Goal: Navigation & Orientation: Find specific page/section

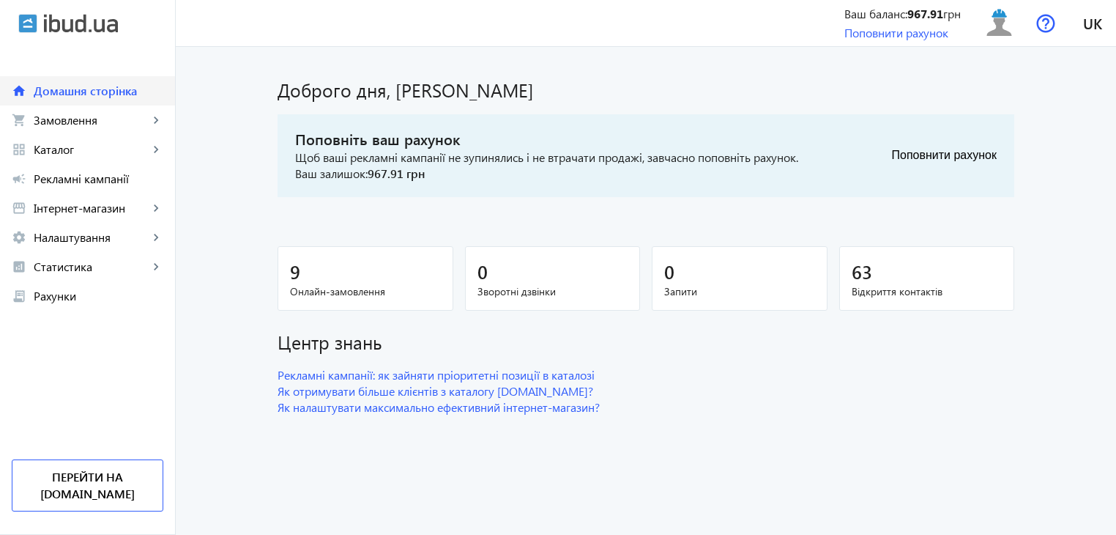
click at [86, 97] on span "Домашня сторінка" at bounding box center [99, 91] width 130 height 15
